Goal: Transaction & Acquisition: Purchase product/service

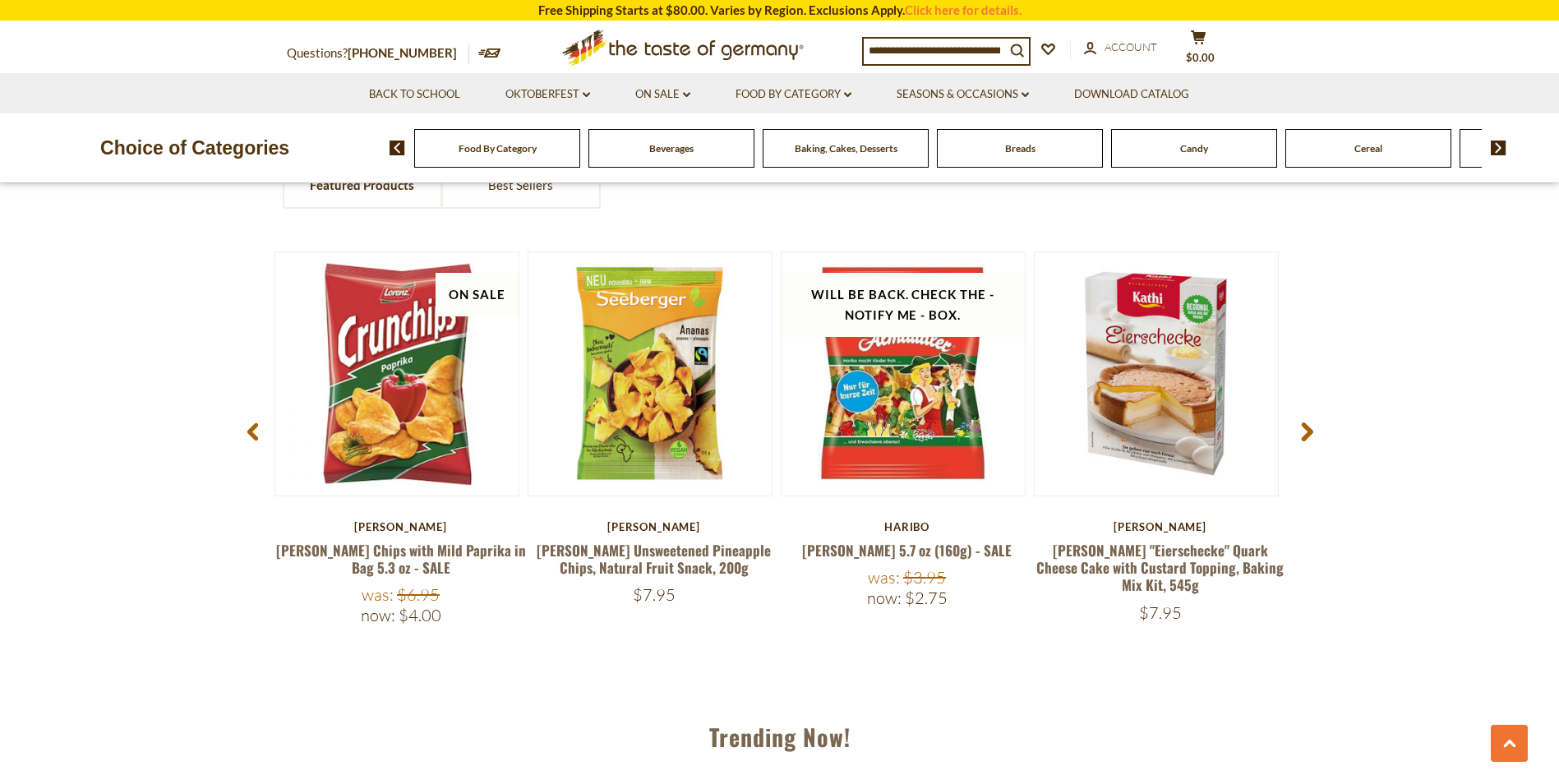
scroll to position [1357, 0]
click at [1311, 429] on use at bounding box center [1306, 431] width 11 height 18
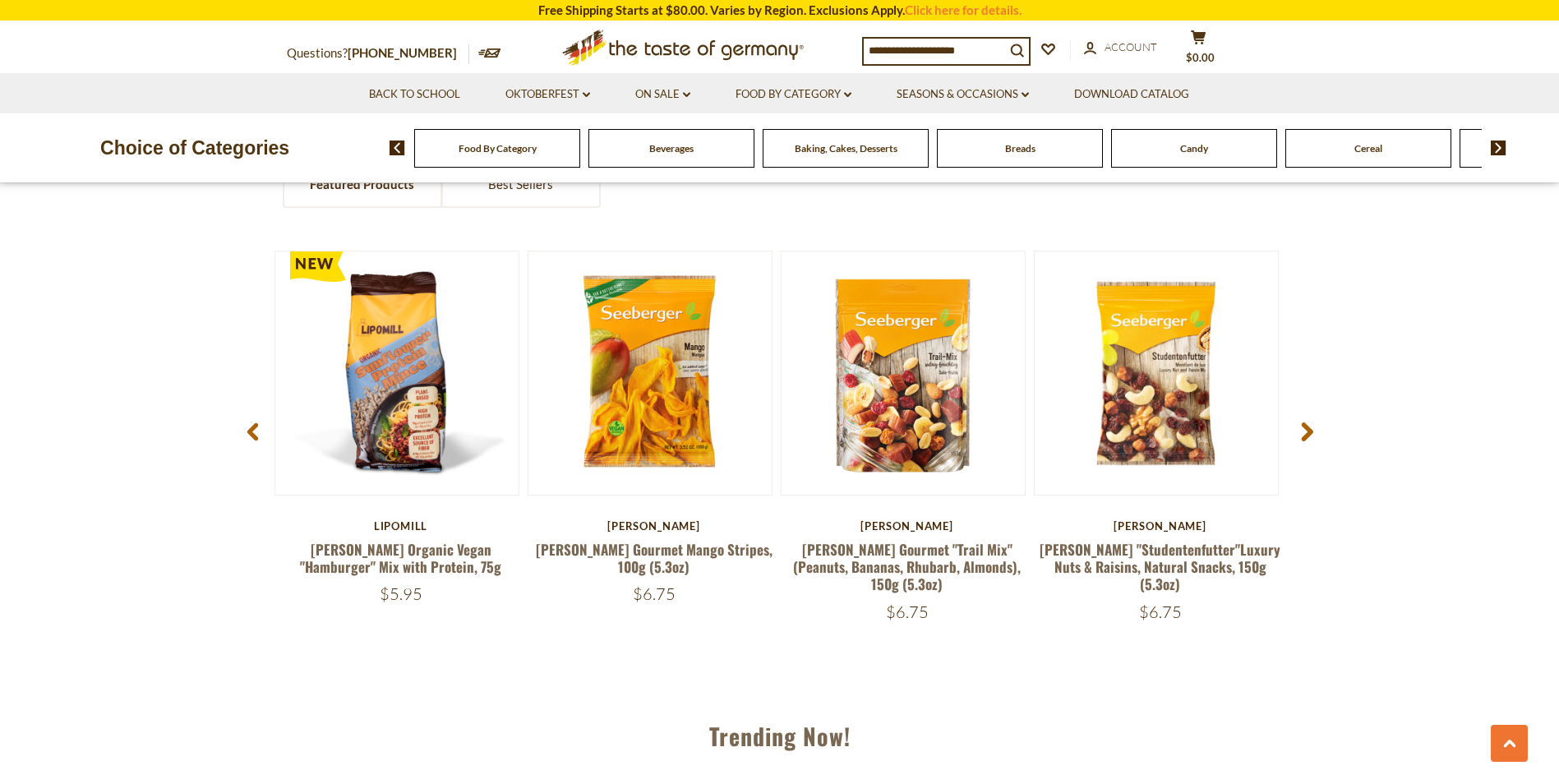
click at [1311, 429] on use at bounding box center [1306, 431] width 11 height 18
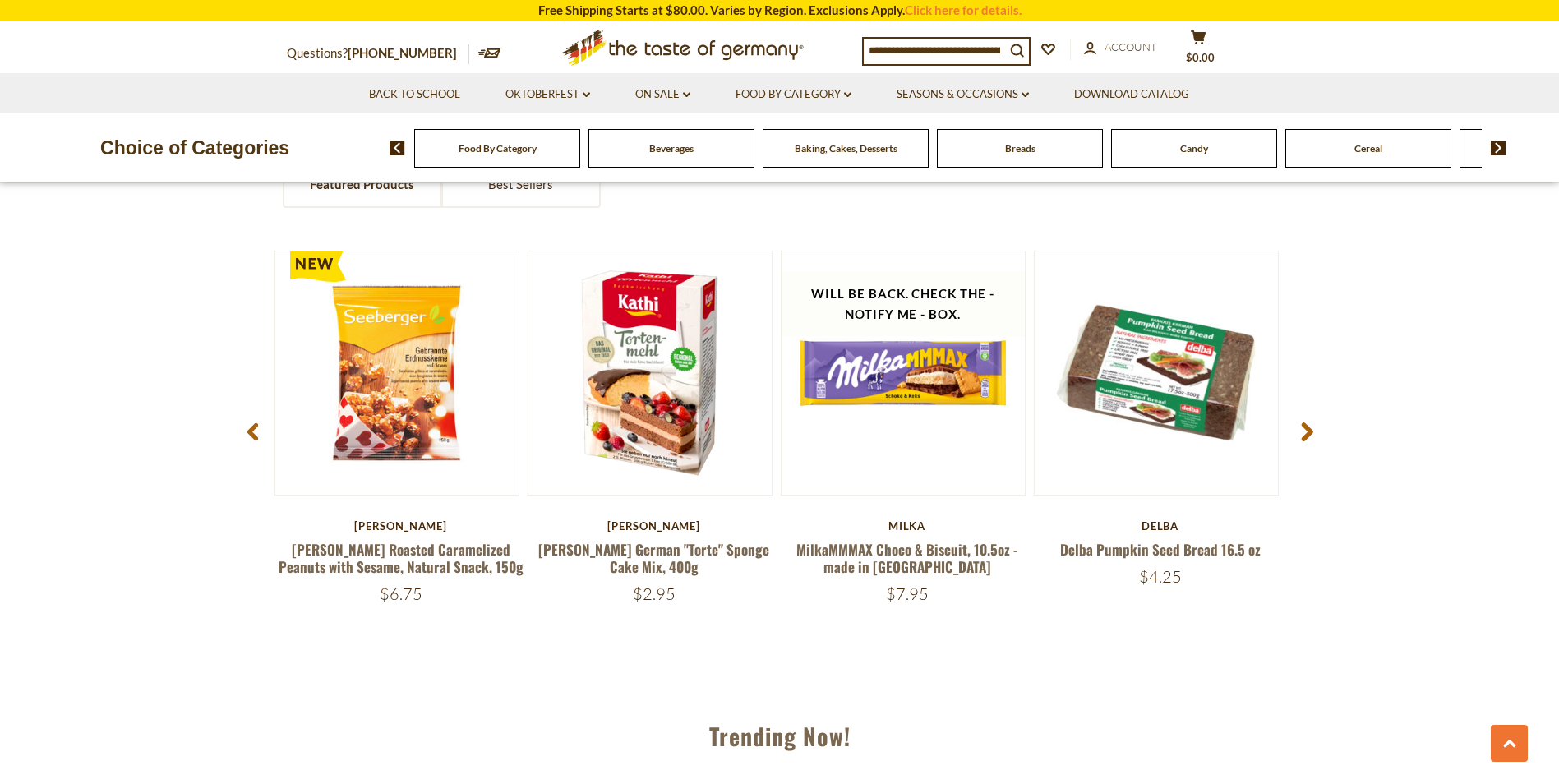
click at [1311, 429] on use at bounding box center [1306, 431] width 11 height 18
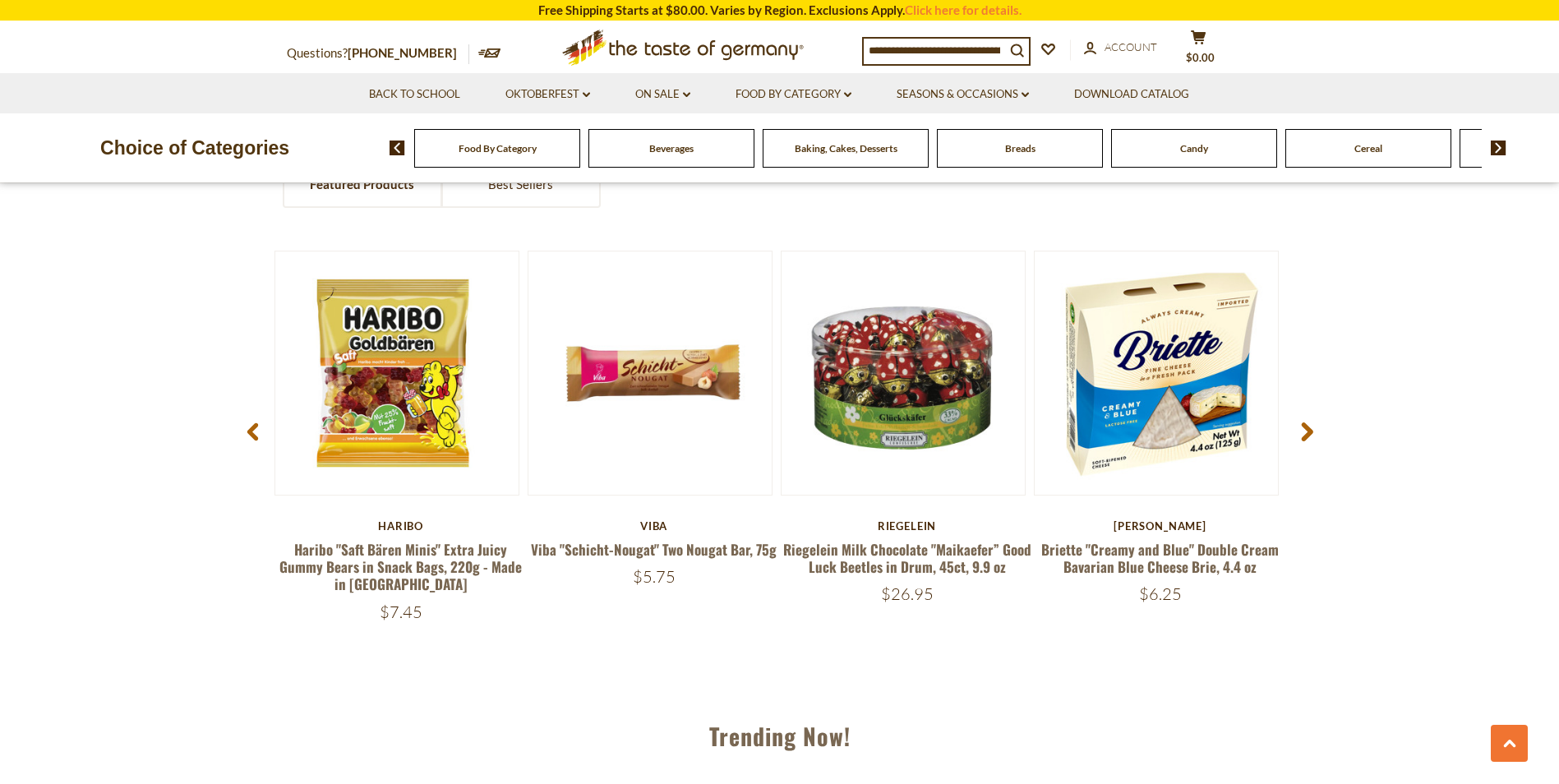
click at [1311, 429] on use at bounding box center [1306, 431] width 11 height 18
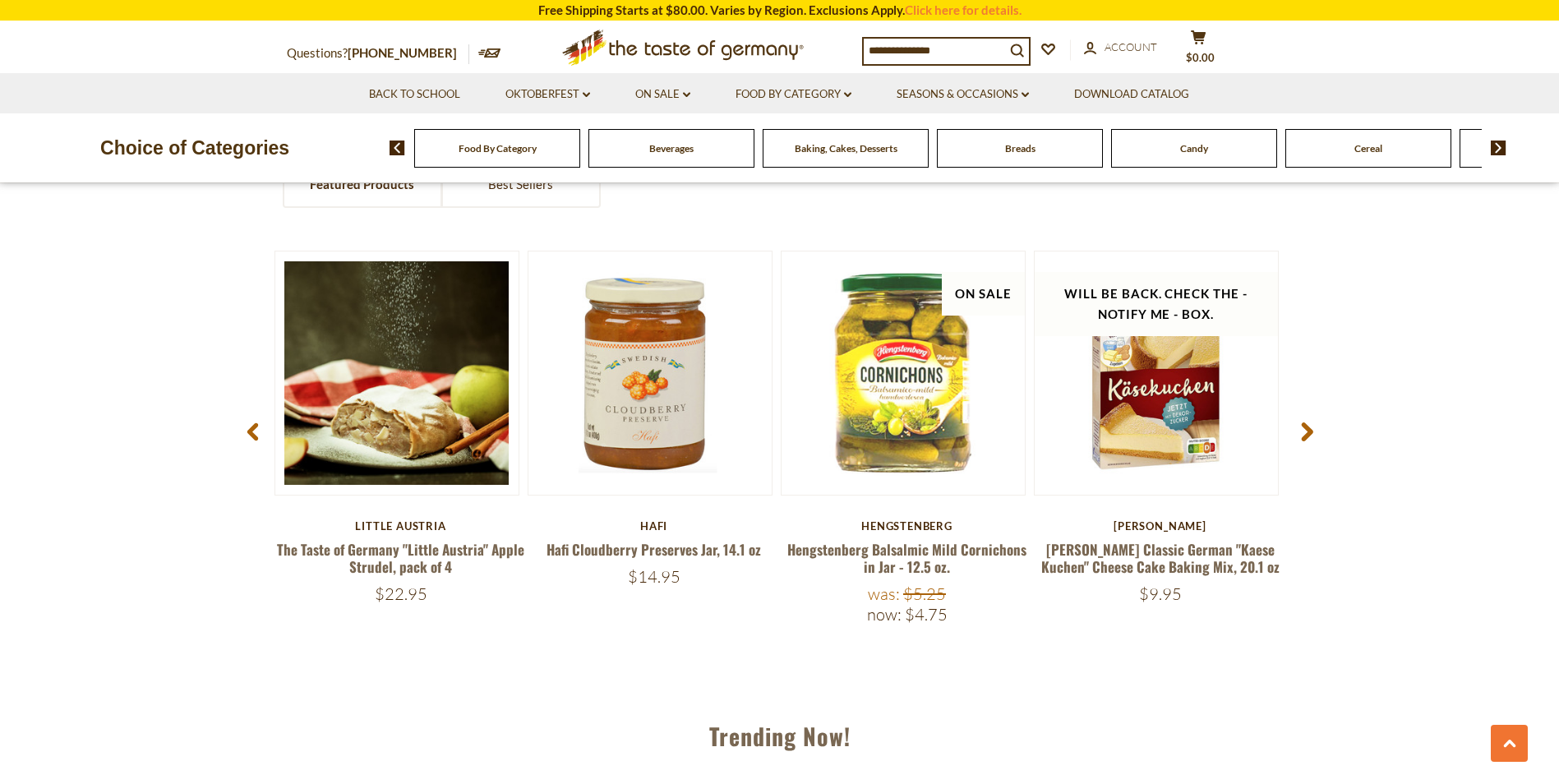
click at [256, 434] on icon at bounding box center [252, 431] width 12 height 19
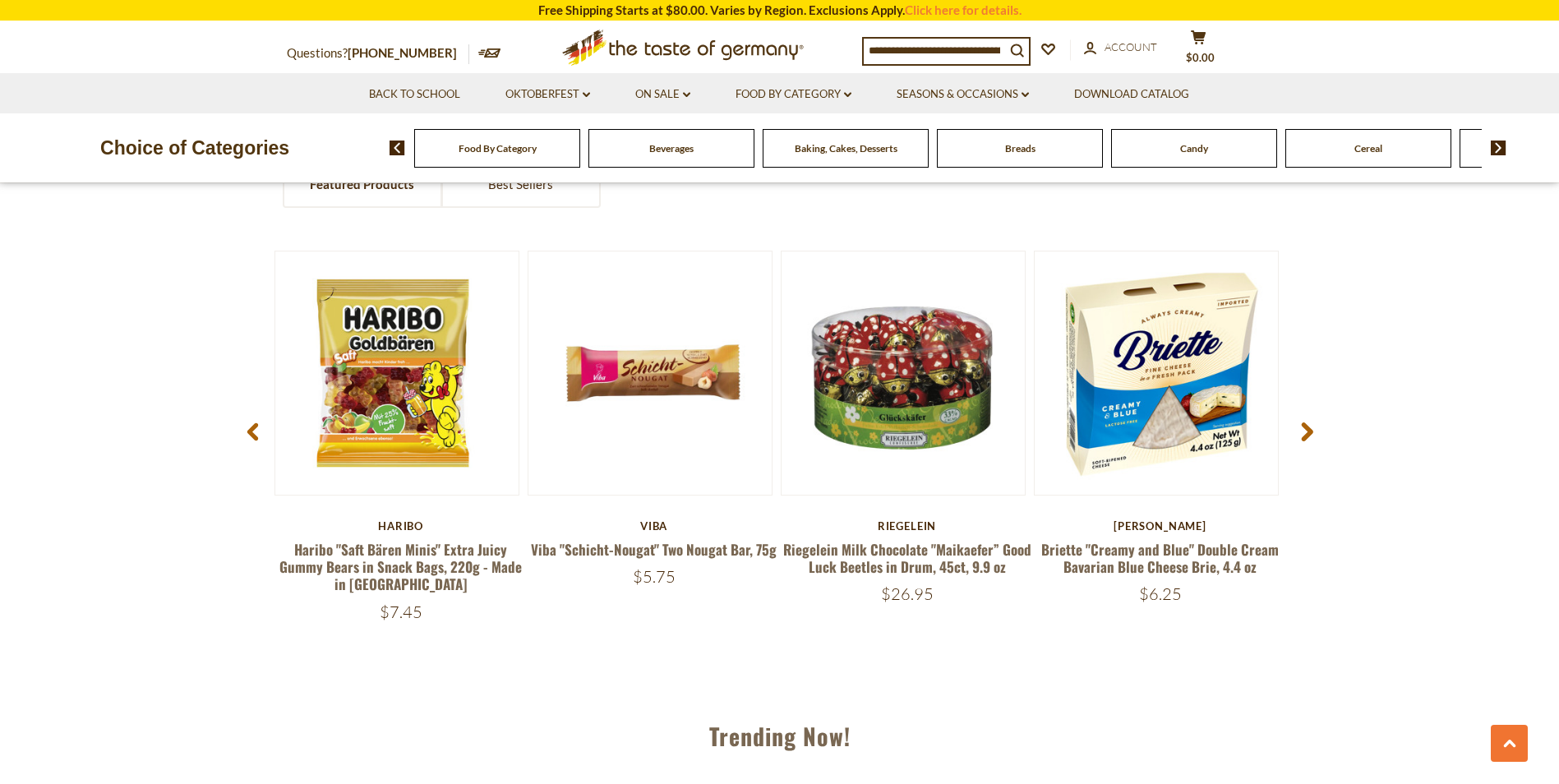
click at [1307, 431] on use at bounding box center [1306, 431] width 11 height 18
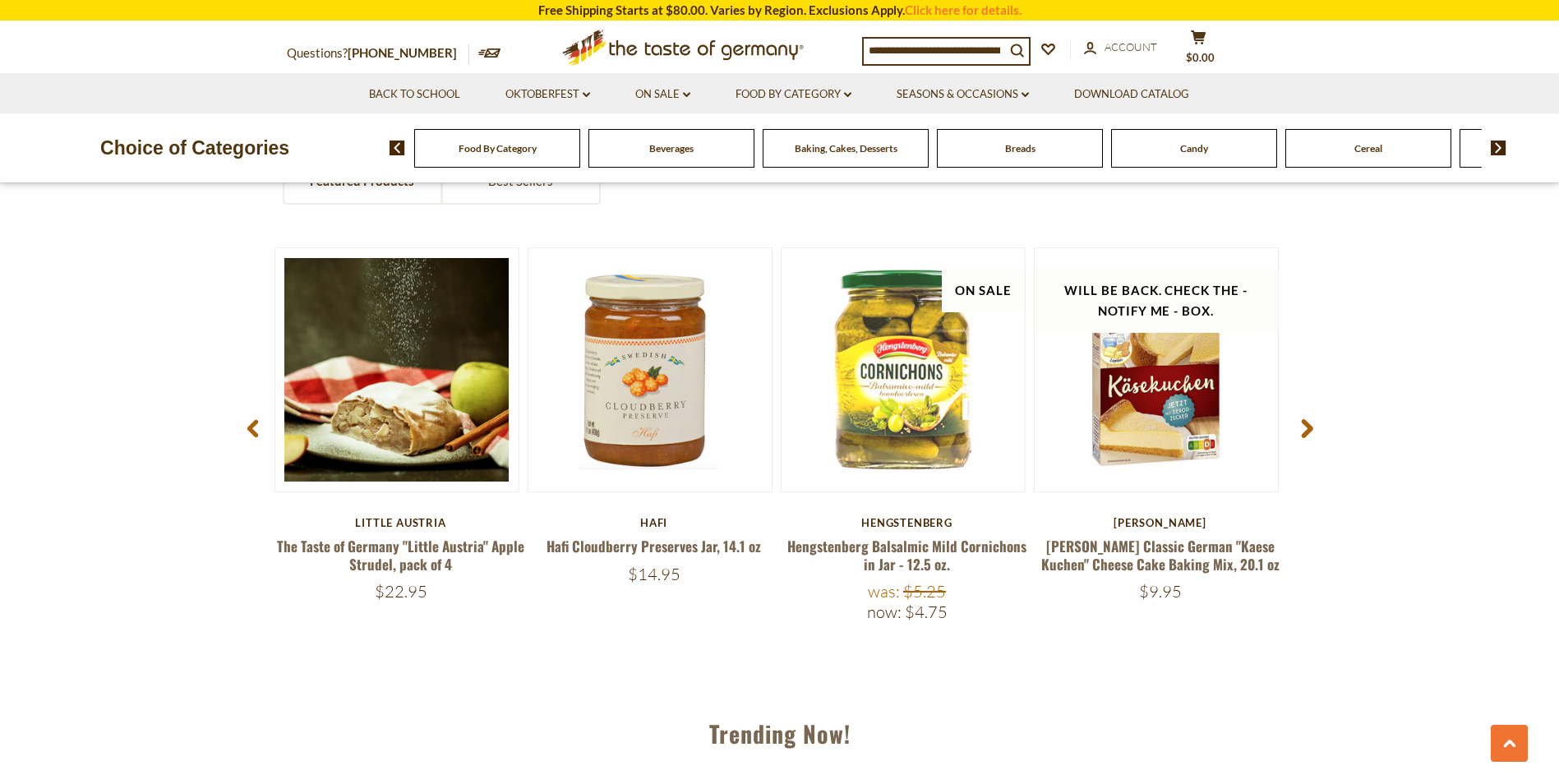
scroll to position [1397, 0]
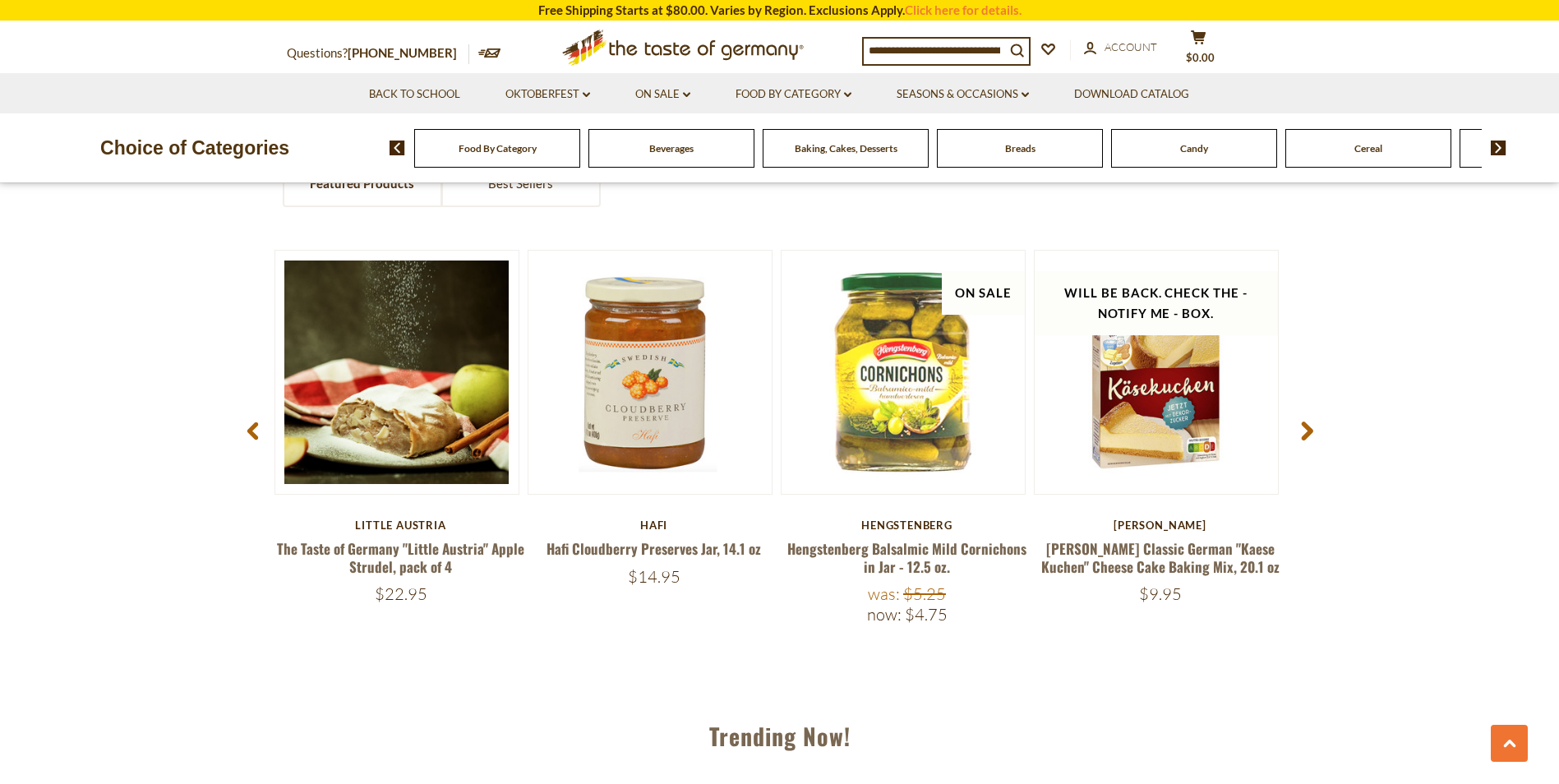
click at [1302, 432] on icon at bounding box center [1307, 431] width 12 height 19
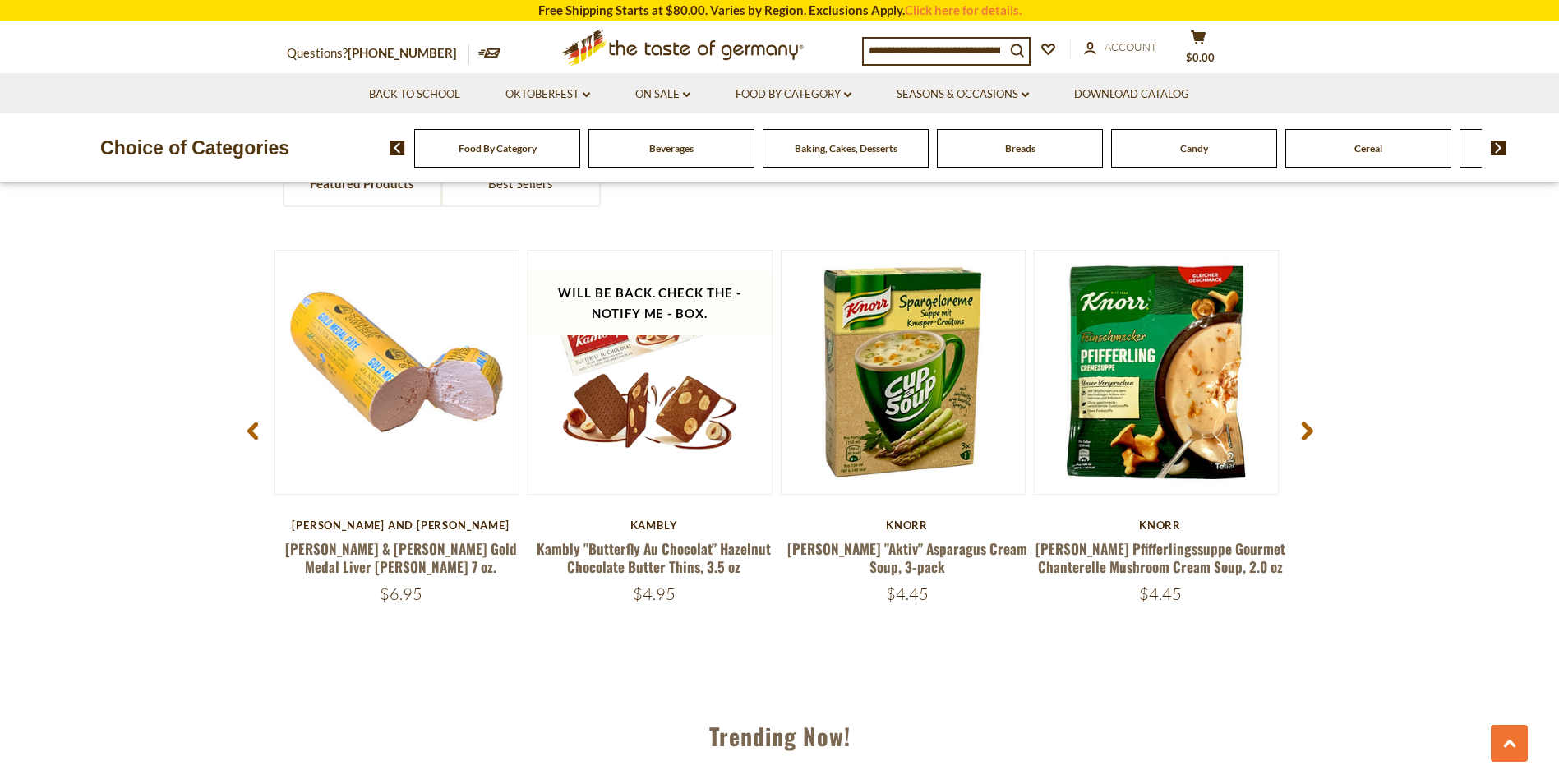
click at [1307, 431] on icon at bounding box center [1307, 431] width 12 height 19
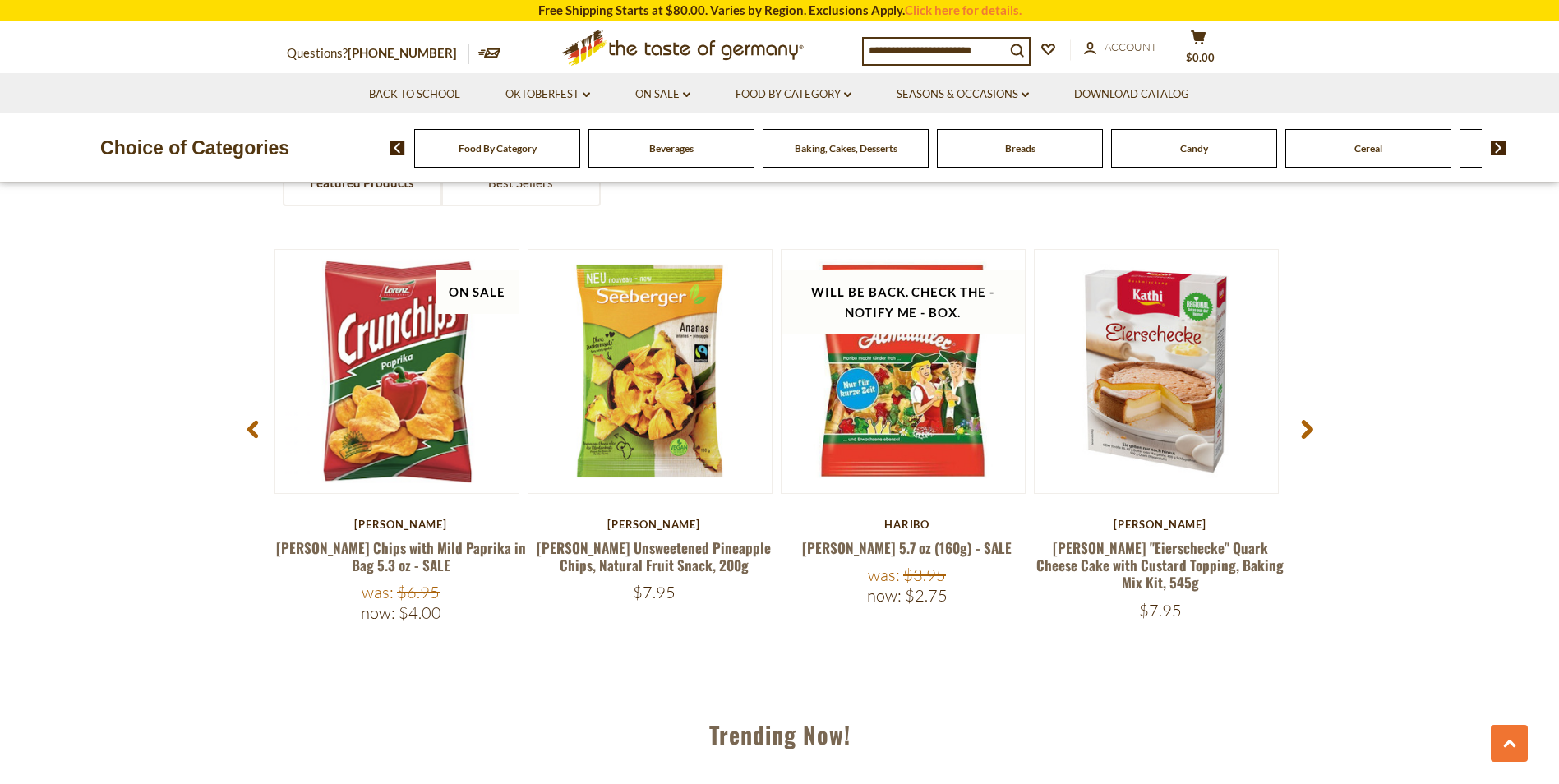
scroll to position [1357, 0]
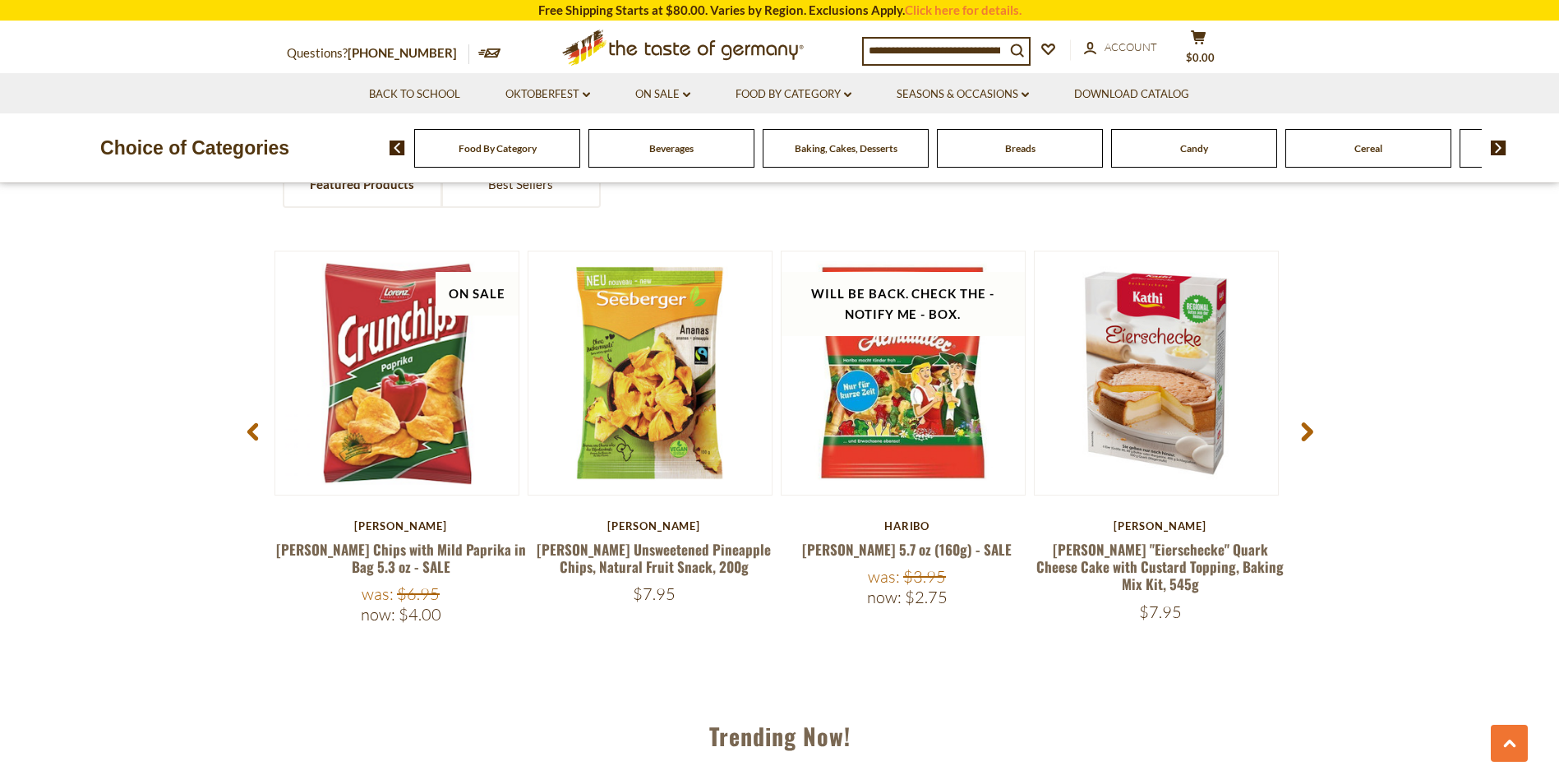
click at [1307, 431] on use at bounding box center [1306, 431] width 11 height 18
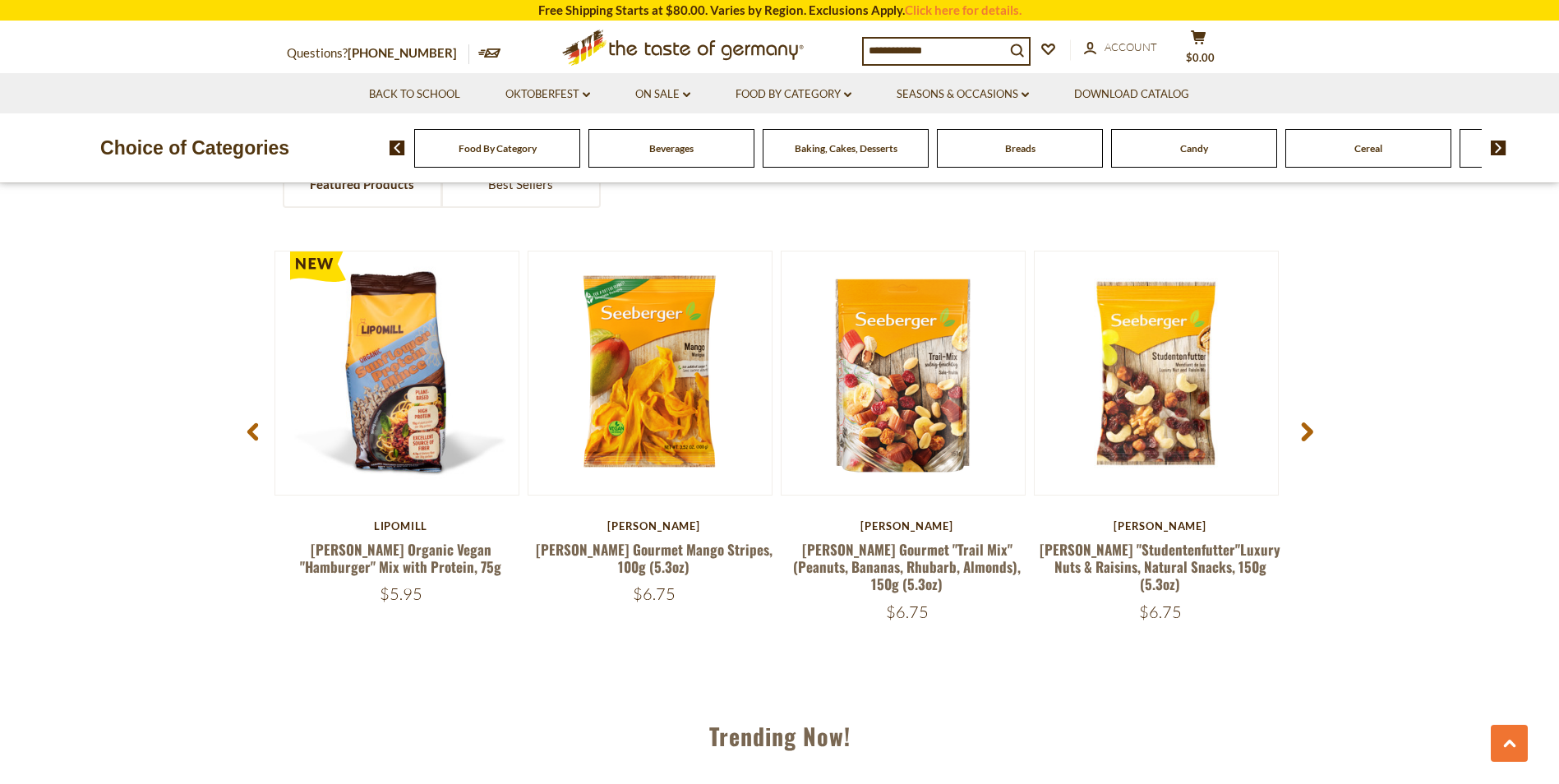
scroll to position [891, 0]
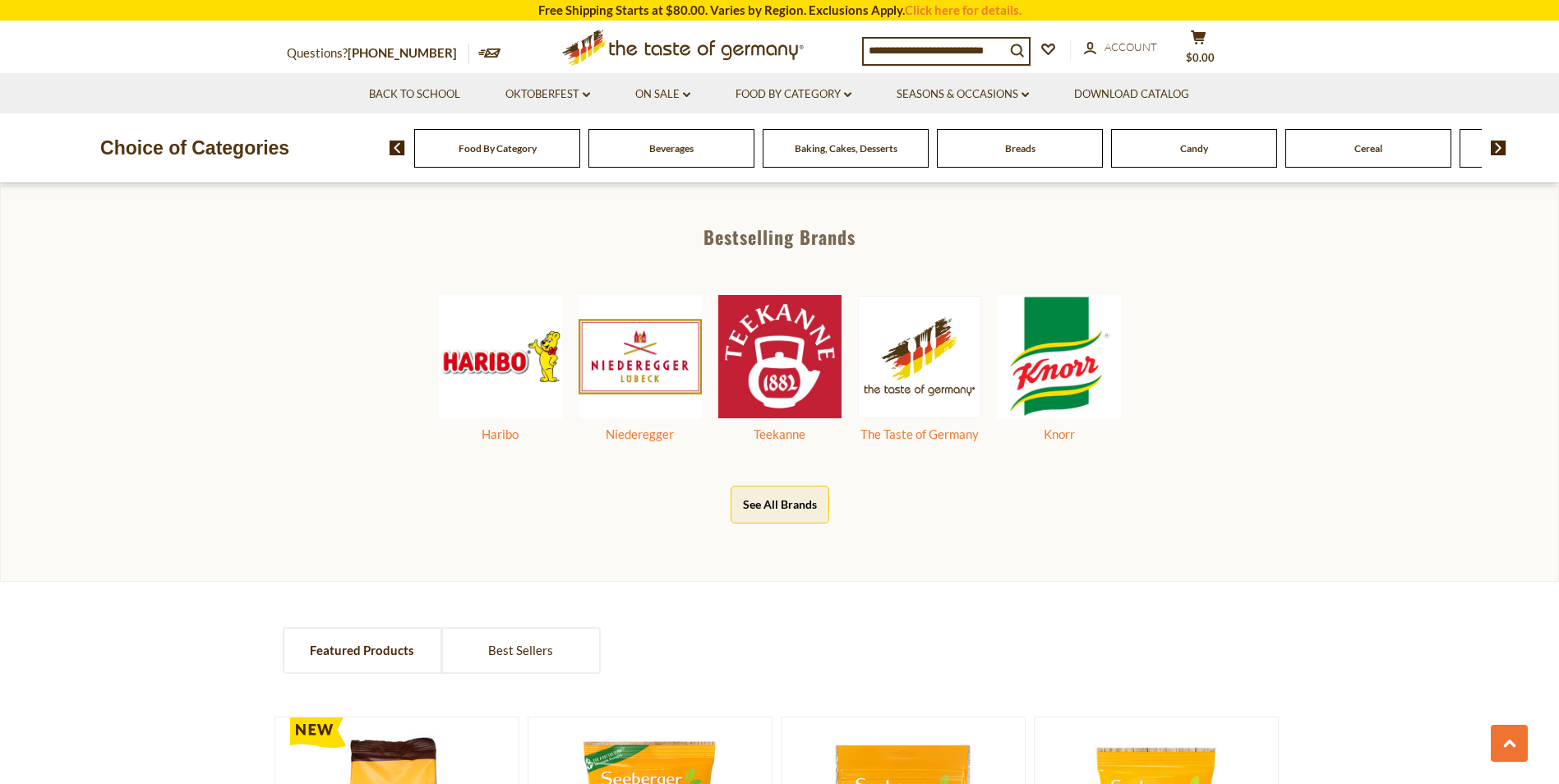
click at [961, 44] on input at bounding box center [934, 50] width 142 height 23
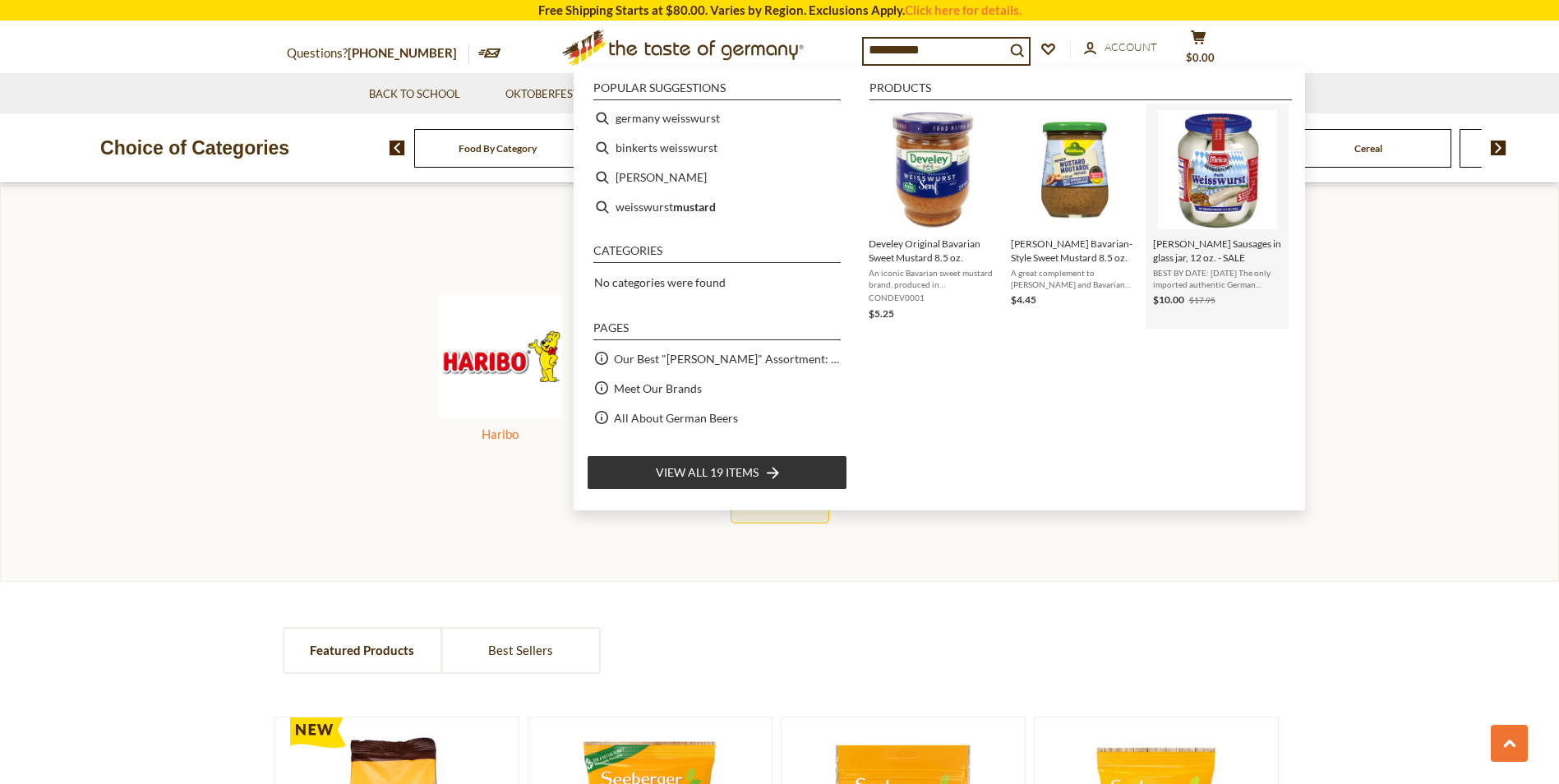
type input "**********"
click at [1210, 200] on img "Meica Weisswurst Sausages in glass jar, 12 oz. - SALE" at bounding box center [1218, 170] width 120 height 120
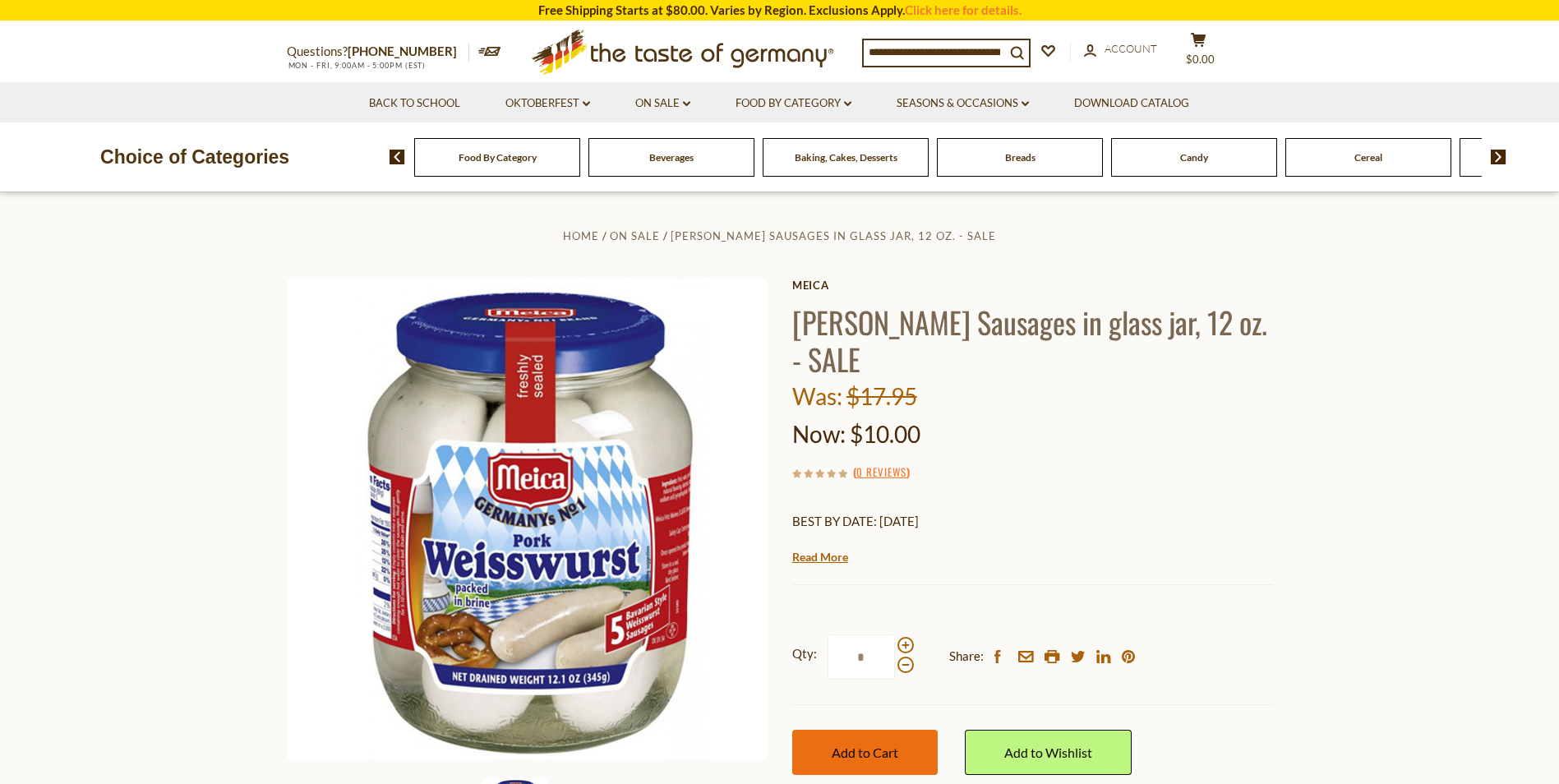
click at [886, 751] on span "Add to Cart" at bounding box center [865, 752] width 67 height 16
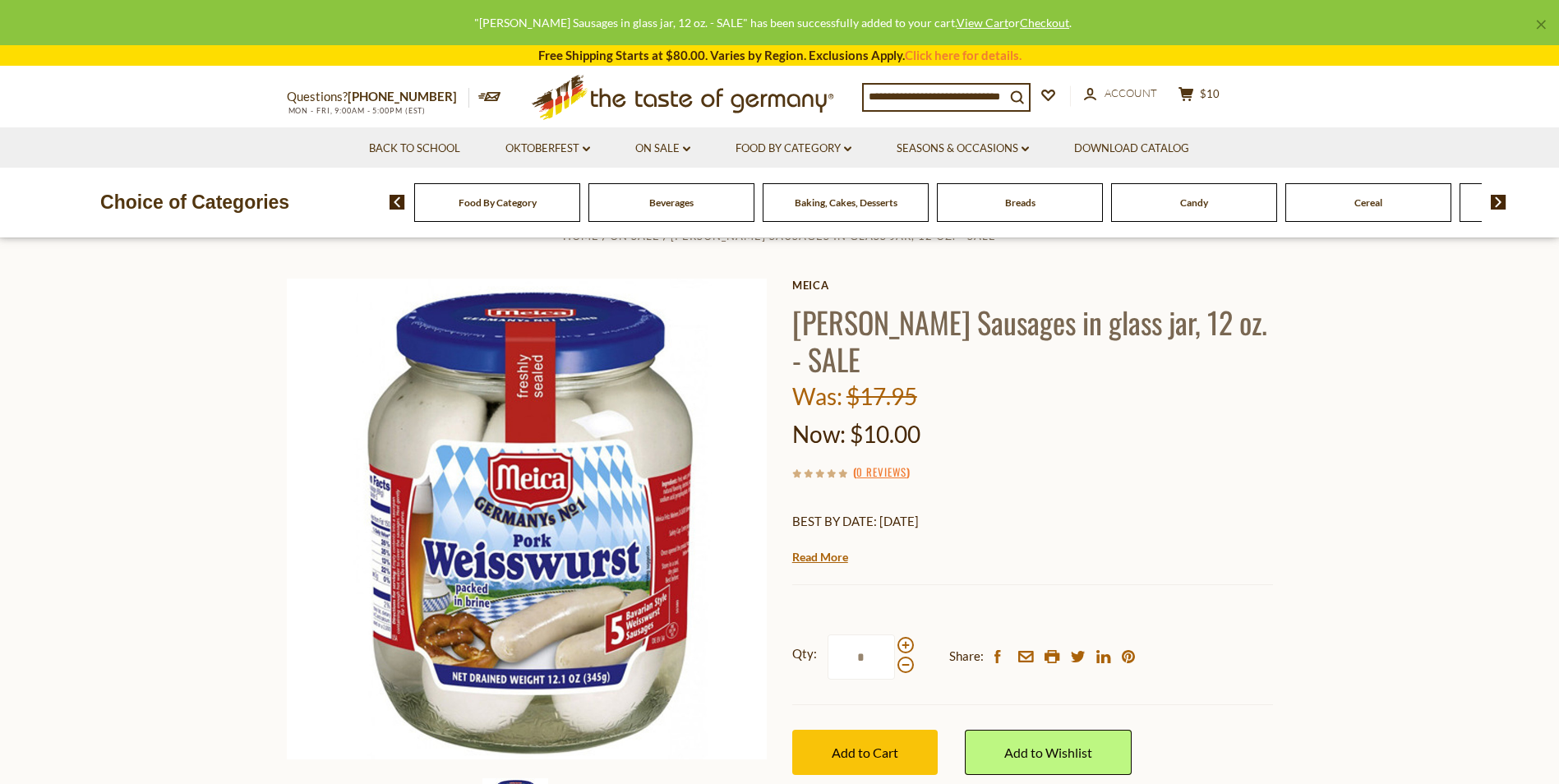
click at [580, 194] on div "Beverages" at bounding box center [497, 202] width 166 height 39
click at [673, 207] on span "Beverages" at bounding box center [663, 202] width 44 height 12
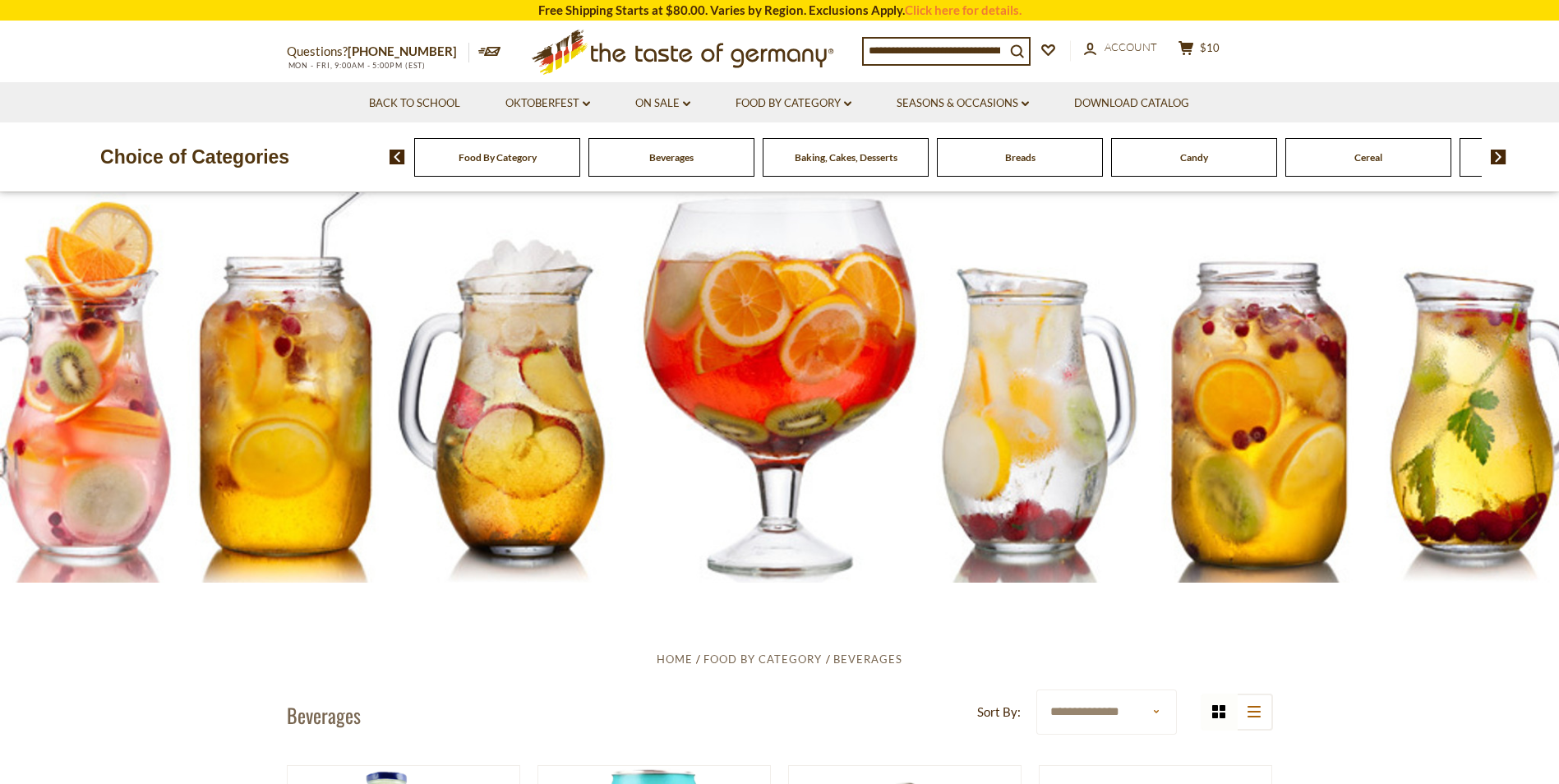
click at [499, 157] on span "Food By Category" at bounding box center [497, 157] width 78 height 12
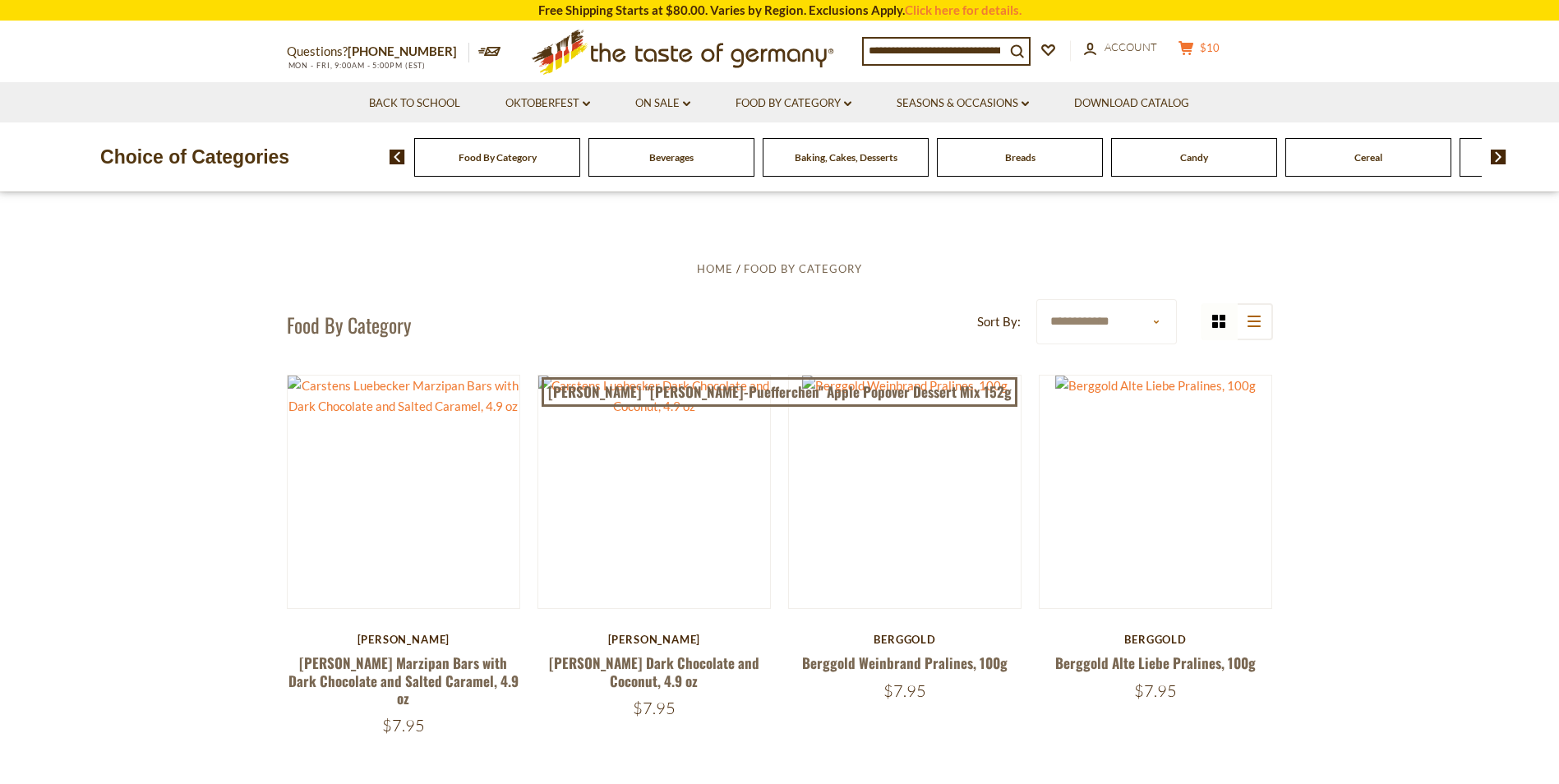
click at [1220, 54] on span "$10" at bounding box center [1209, 47] width 19 height 13
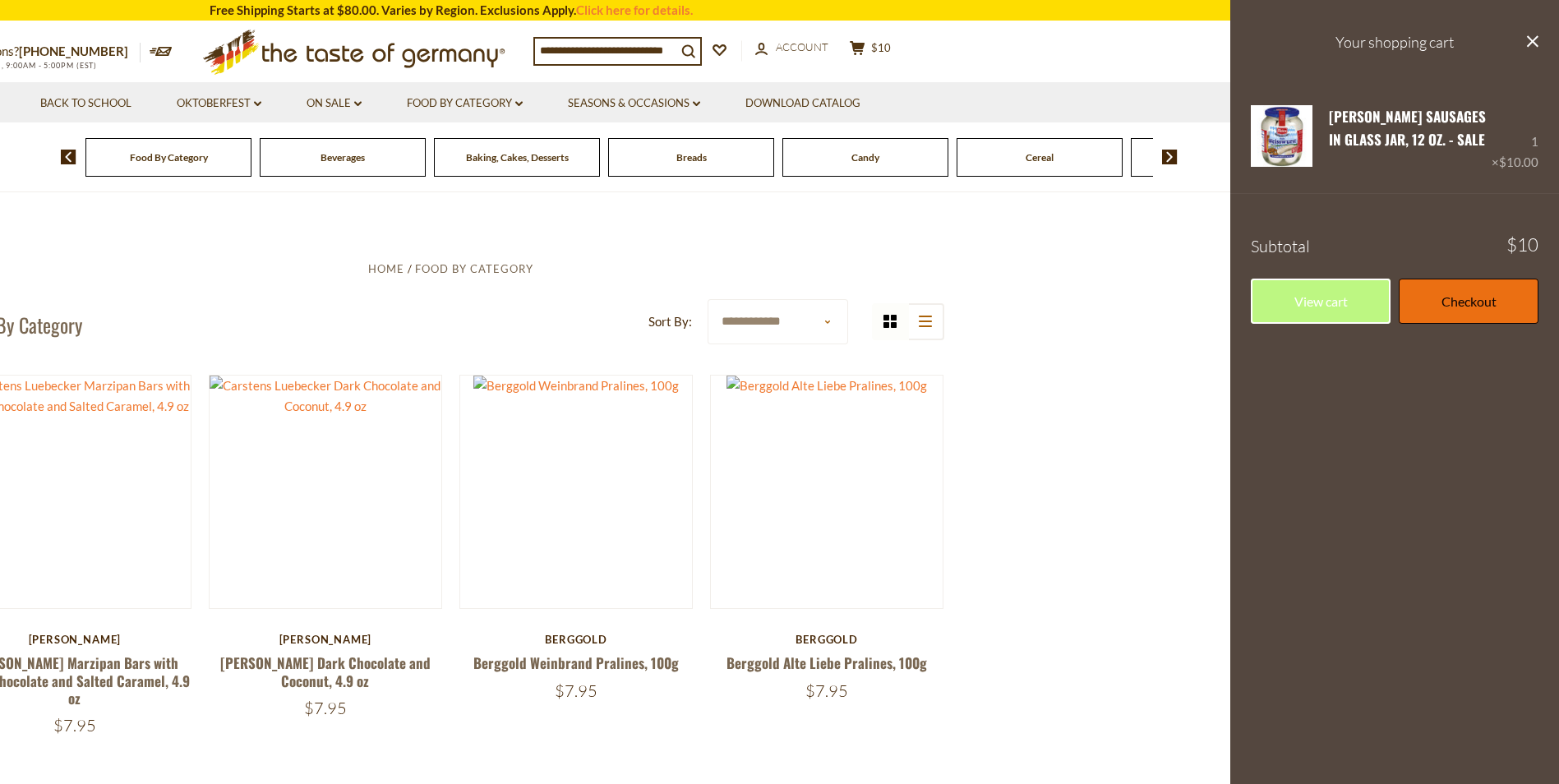
click at [1486, 323] on link "Checkout" at bounding box center [1468, 301] width 140 height 45
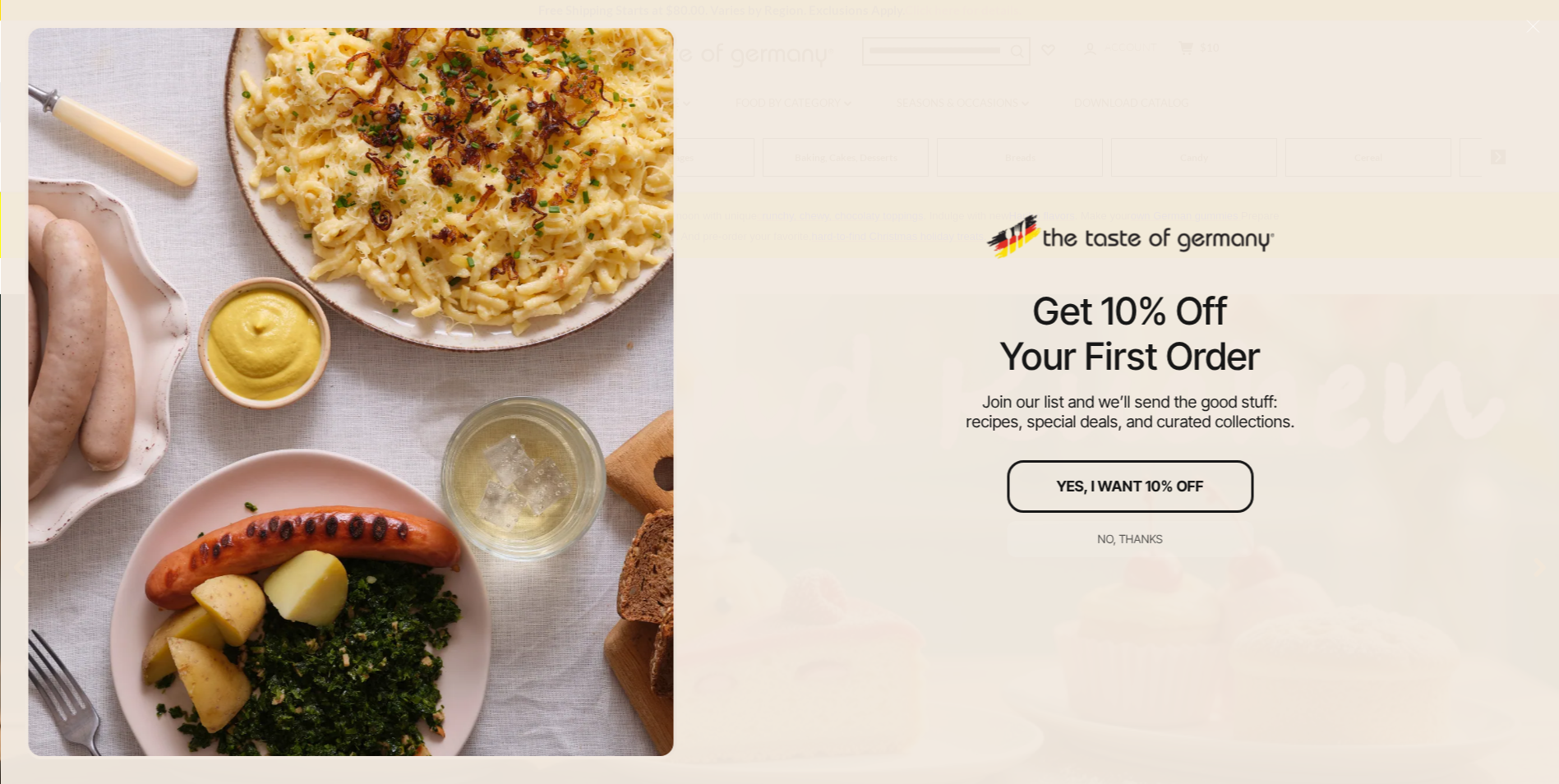
click at [1419, 206] on div "Get 10% Off Your First Order Join our list and we’ll send the good stuff: recip…" at bounding box center [1130, 392] width 857 height 784
click at [1139, 534] on div "No, thanks" at bounding box center [1131, 539] width 65 height 11
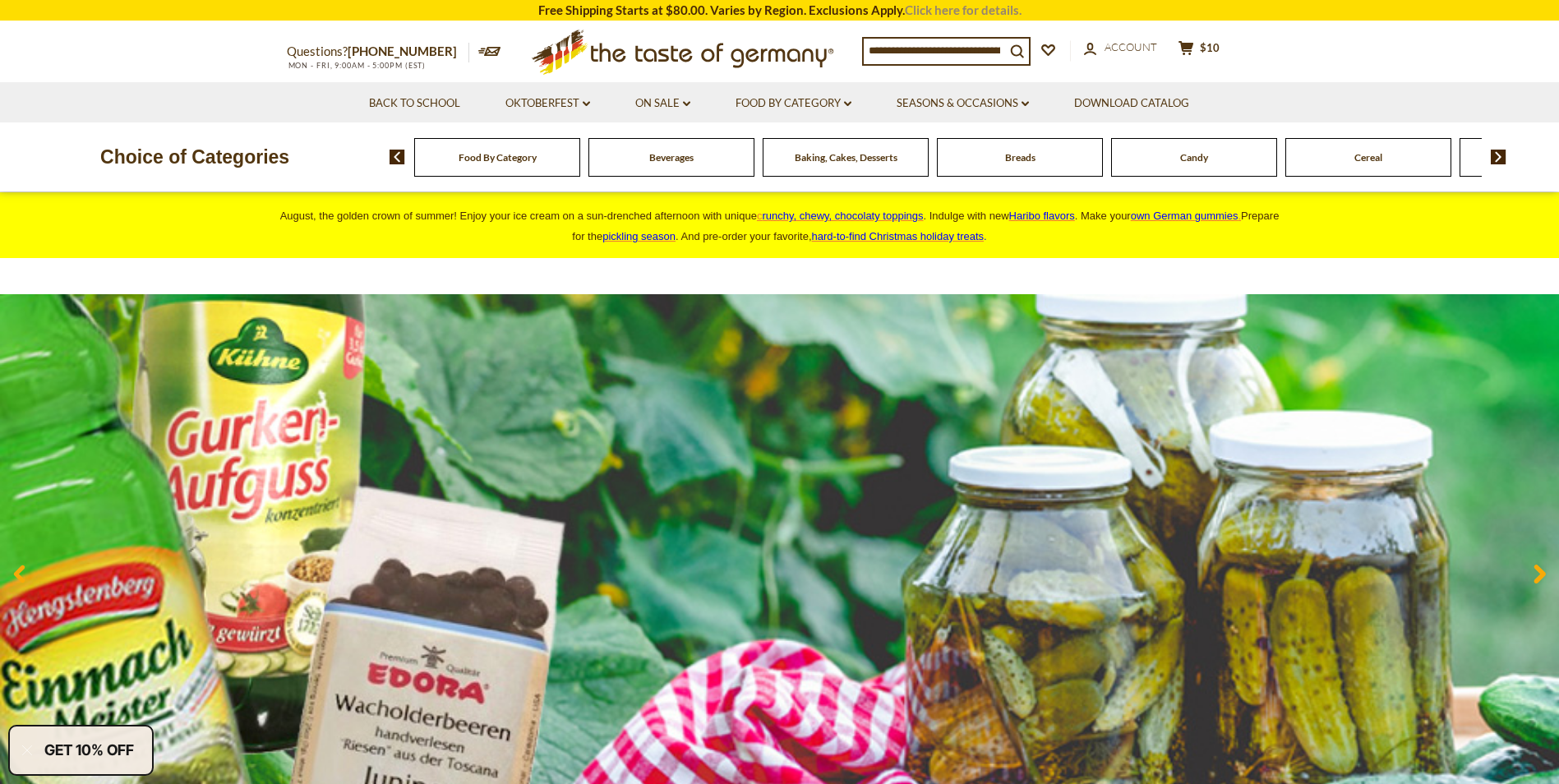
click at [922, 6] on link "Click here for details." at bounding box center [963, 10] width 117 height 15
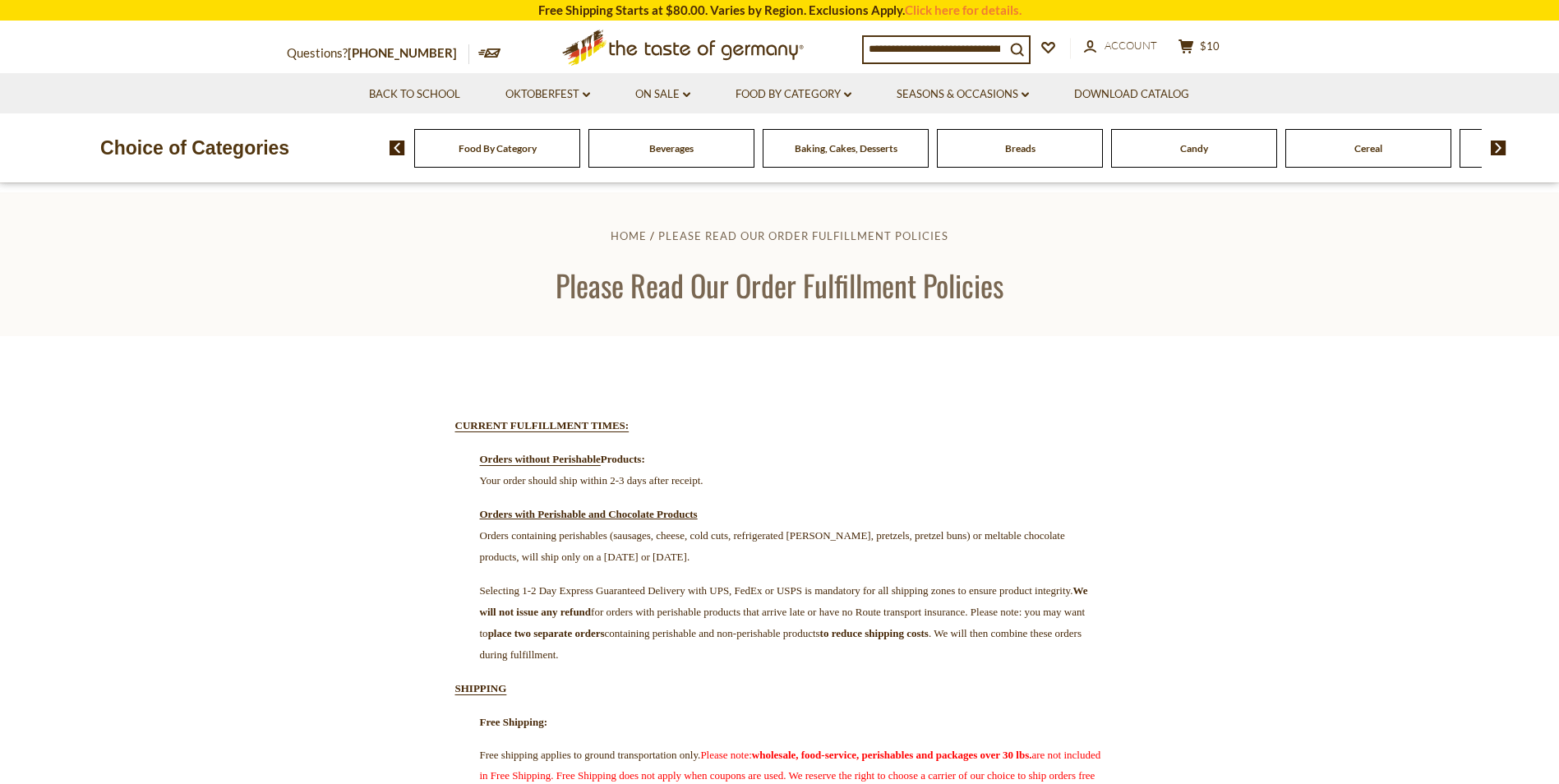
scroll to position [466, 0]
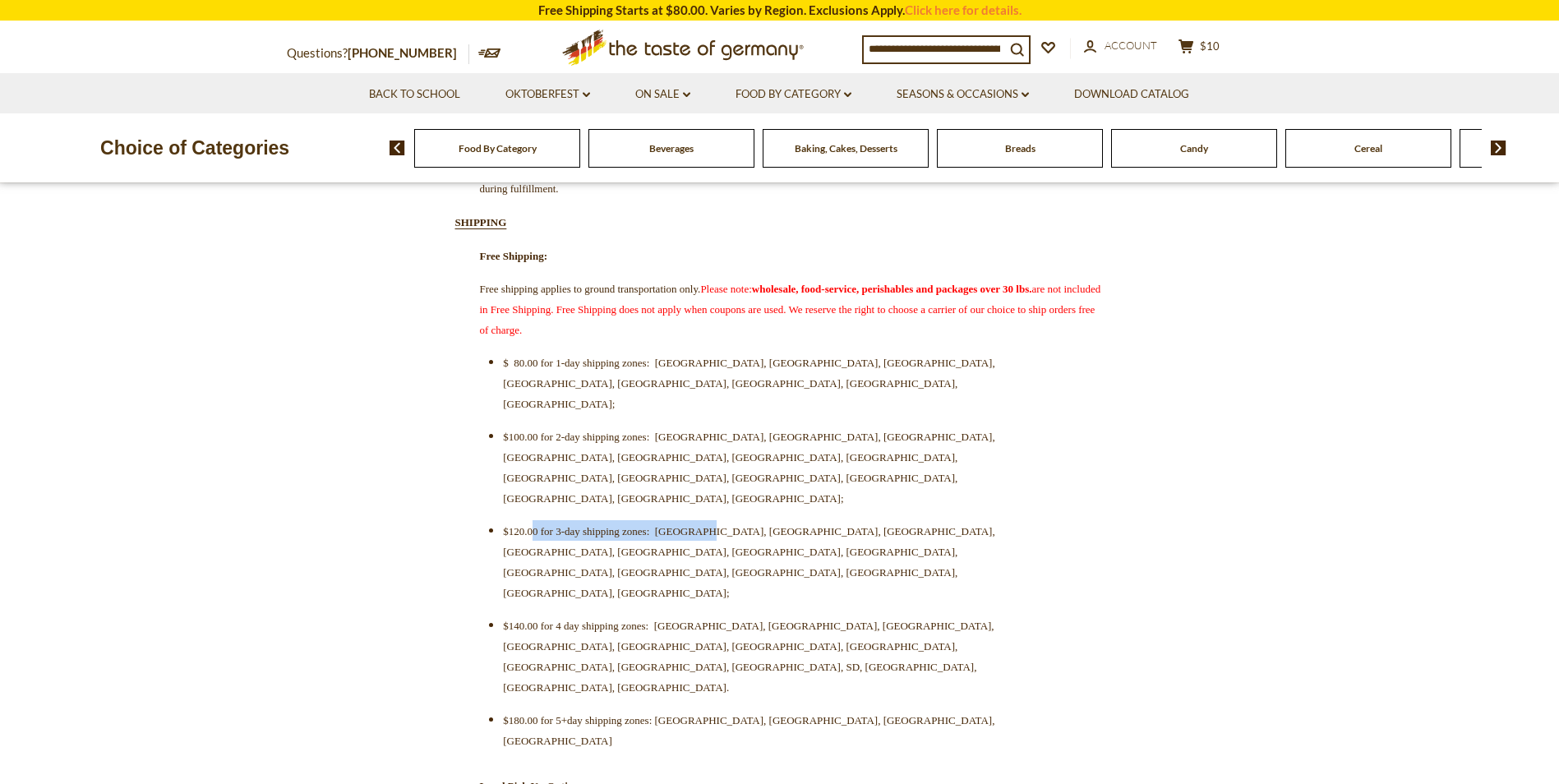
drag, startPoint x: 750, startPoint y: 440, endPoint x: 544, endPoint y: 442, distance: 206.0
click at [544, 525] on span "$120.00 for 3-day shipping zones: [GEOGRAPHIC_DATA], [GEOGRAPHIC_DATA], [GEOGRA…" at bounding box center [748, 562] width 492 height 74
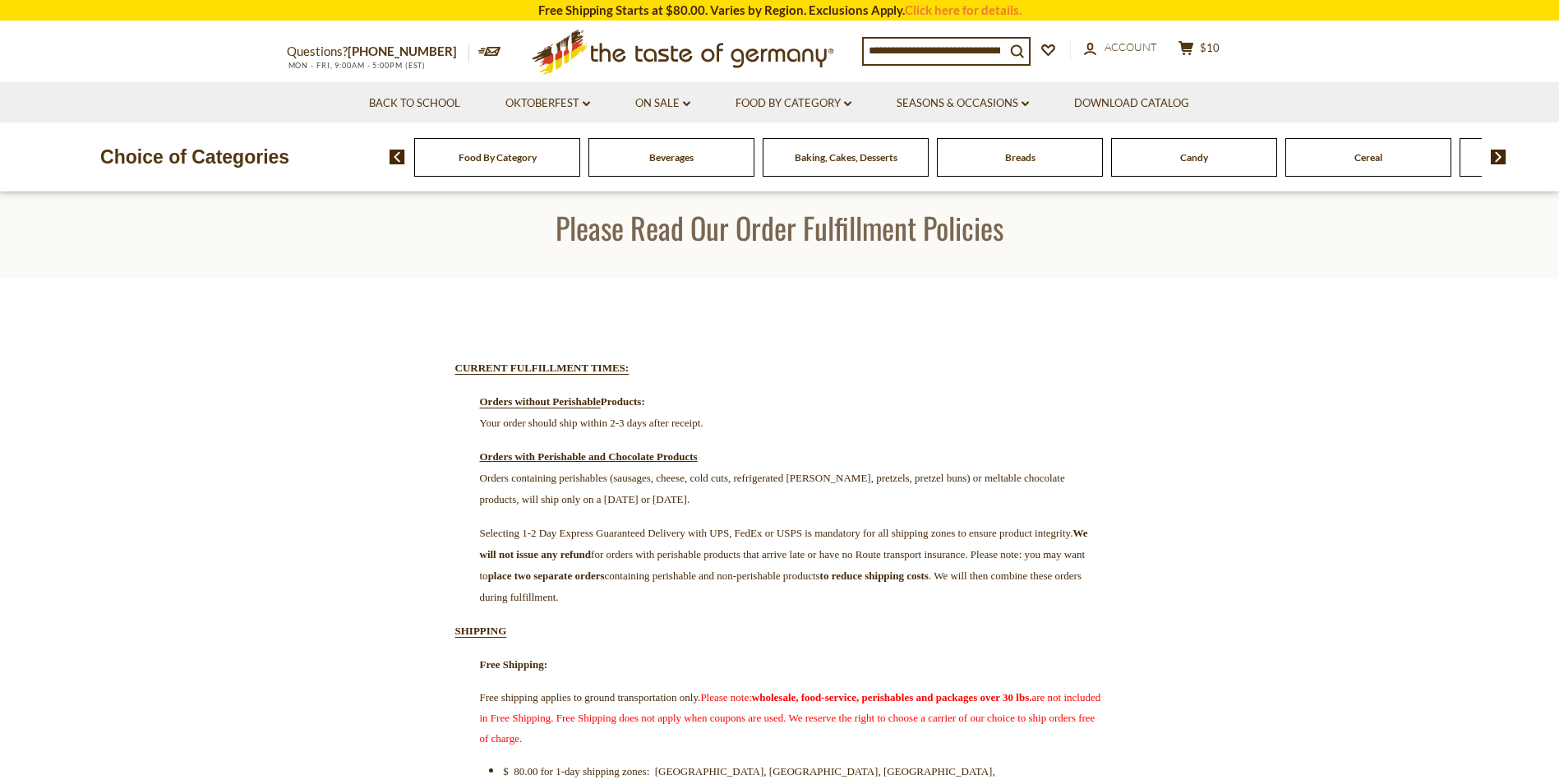
scroll to position [0, 0]
